Goal: Information Seeking & Learning: Find specific fact

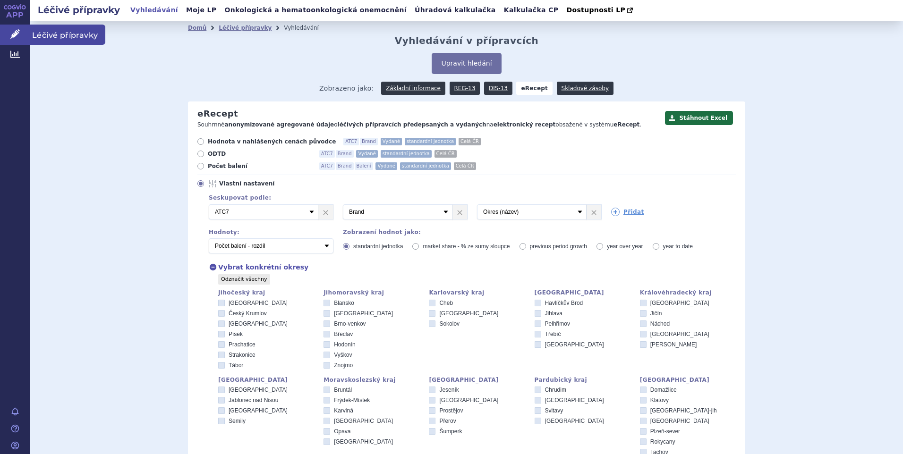
drag, startPoint x: 18, startPoint y: 30, endPoint x: 26, endPoint y: 28, distance: 8.2
click at [18, 30] on icon at bounding box center [14, 33] width 9 height 9
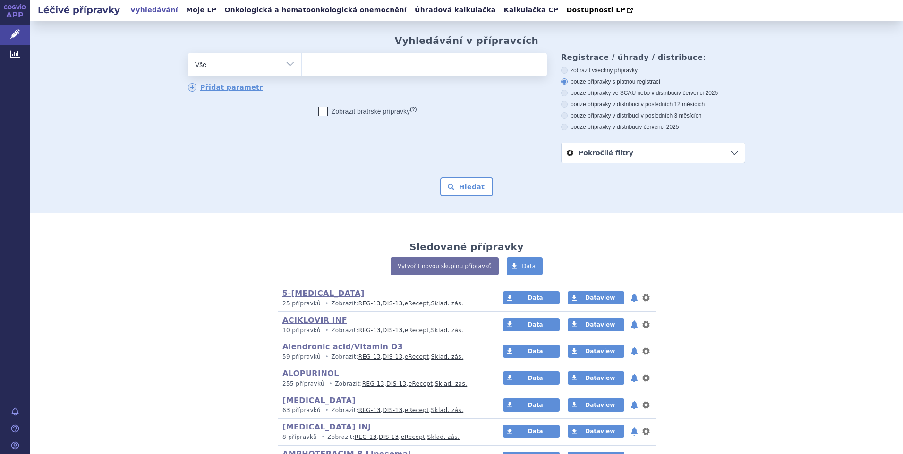
select select "filter-atc-group"
click at [188, 53] on select "Vše Přípravek/SUKL kód MAH VPOIS ATC/Aktivní látka Léková forma Síla" at bounding box center [244, 63] width 113 height 21
click at [324, 62] on ul at bounding box center [424, 63] width 245 height 20
click at [302, 62] on select at bounding box center [301, 64] width 0 height 24
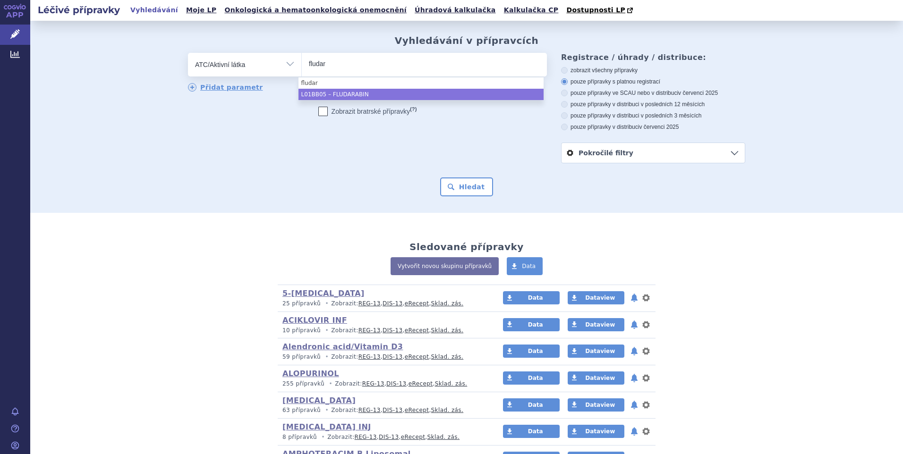
type input "fludar"
select select "L01BB05"
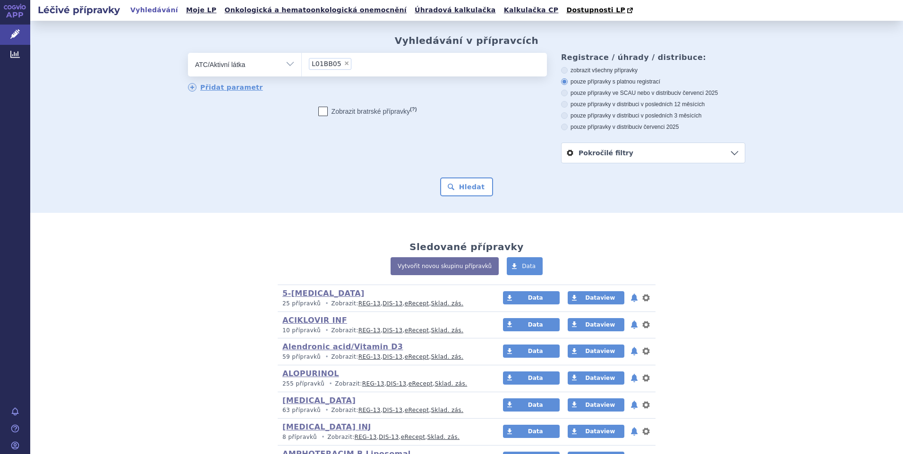
click at [563, 127] on icon at bounding box center [564, 127] width 7 height 7
click at [563, 127] on input "pouze přípravky v distribuci v červenci 2025" at bounding box center [565, 128] width 6 height 6
radio input "true"
click at [466, 183] on button "Hledat" at bounding box center [466, 187] width 53 height 19
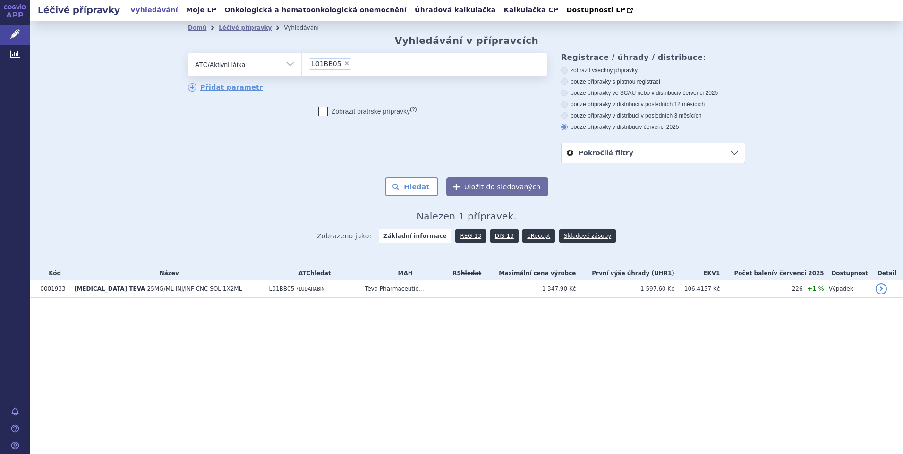
click at [564, 114] on icon at bounding box center [564, 115] width 7 height 7
click at [564, 114] on input "pouze přípravky v distribuci v posledních 3 měsících" at bounding box center [565, 117] width 6 height 6
radio input "true"
click at [421, 189] on button "Hledat" at bounding box center [411, 187] width 53 height 19
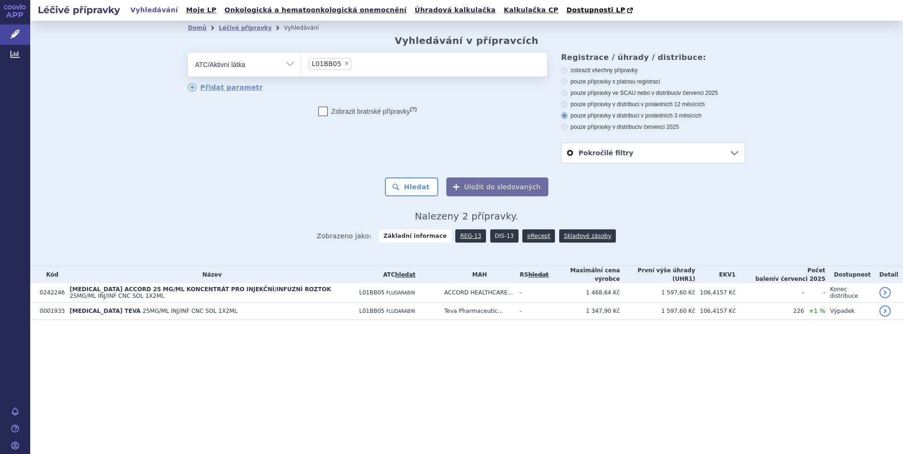
click at [500, 234] on link "DIS-13" at bounding box center [504, 236] width 28 height 13
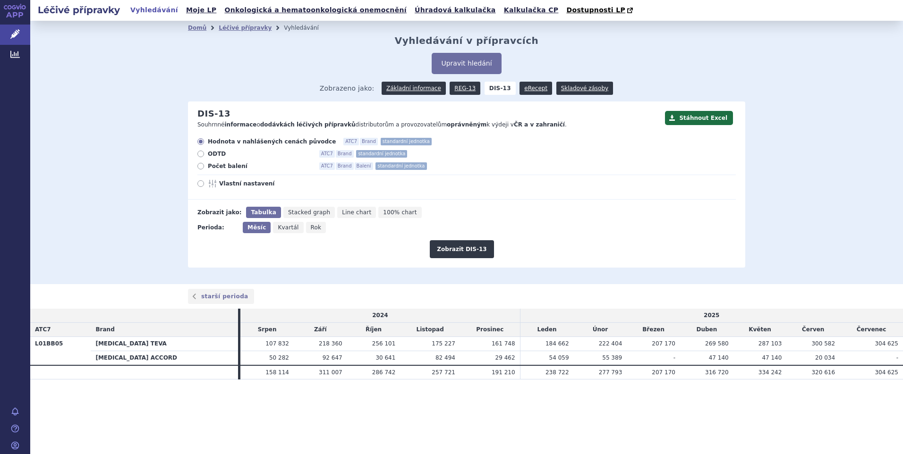
click at [202, 165] on icon at bounding box center [200, 166] width 7 height 7
click at [202, 165] on input "Počet balení ATC7 Brand Balení standardní jednotka" at bounding box center [201, 167] width 6 height 6
radio input "true"
click at [457, 245] on button "Zobrazit DIS-13" at bounding box center [462, 249] width 64 height 18
